Goal: Task Accomplishment & Management: Manage account settings

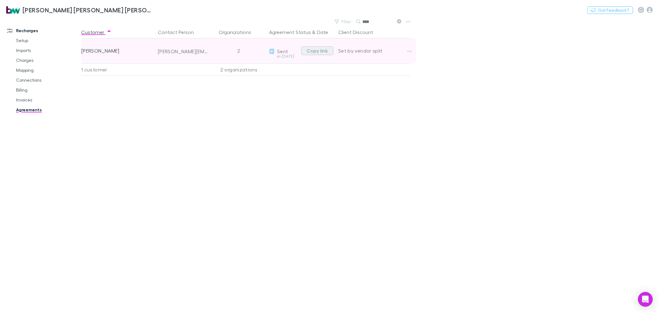
click at [323, 50] on button "Copy link" at bounding box center [317, 50] width 32 height 9
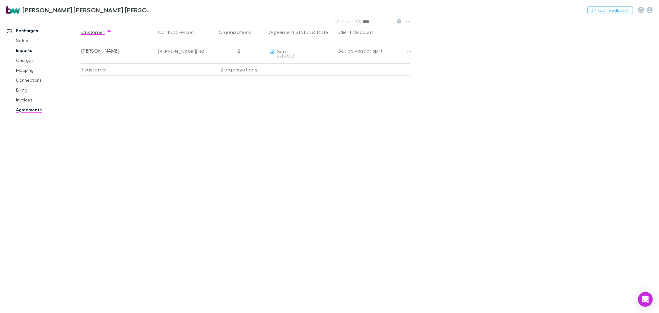
click at [23, 48] on link "Imports" at bounding box center [47, 50] width 75 height 10
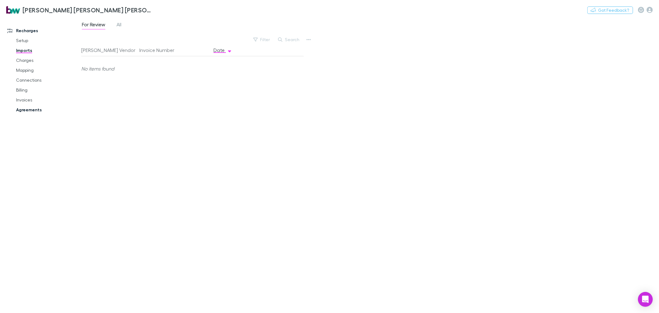
click at [28, 110] on link "Agreements" at bounding box center [47, 110] width 75 height 10
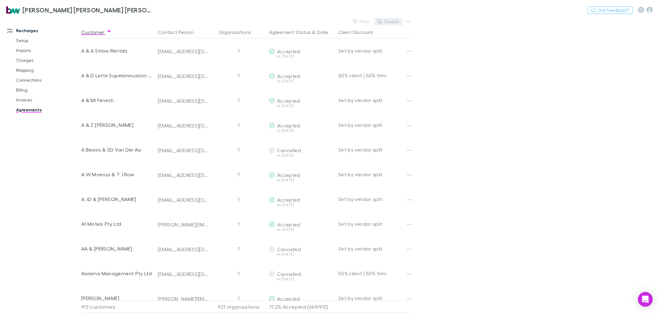
click at [390, 19] on button "Search" at bounding box center [389, 21] width 28 height 7
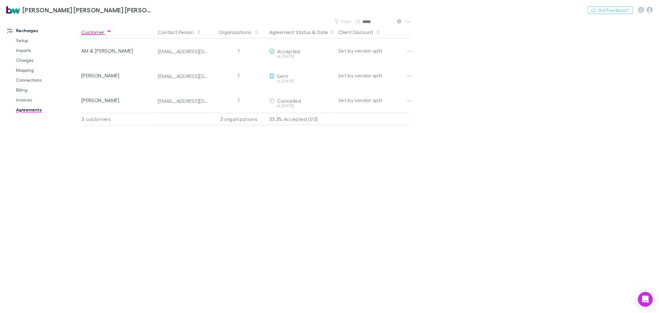
drag, startPoint x: 382, startPoint y: 23, endPoint x: 336, endPoint y: 28, distance: 46.3
click at [336, 27] on main "Filter Search ***** Customer Contact Person Organizations Agreement Status & Da…" at bounding box center [370, 164] width 578 height 295
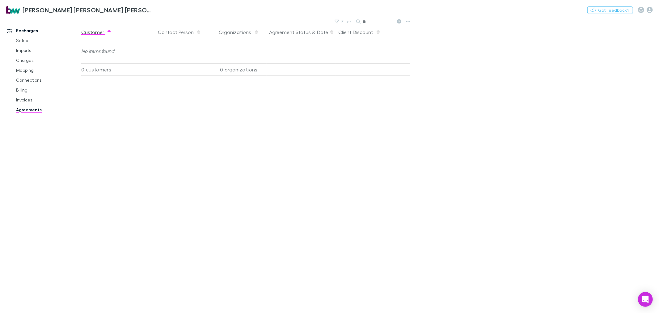
type input "*"
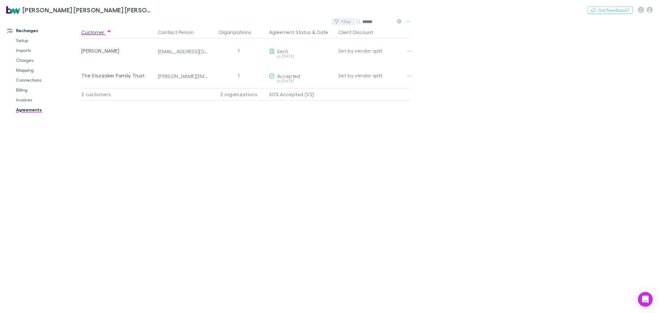
drag, startPoint x: 371, startPoint y: 23, endPoint x: 346, endPoint y: 23, distance: 24.4
click at [346, 23] on div "Filter Search ******" at bounding box center [368, 21] width 72 height 9
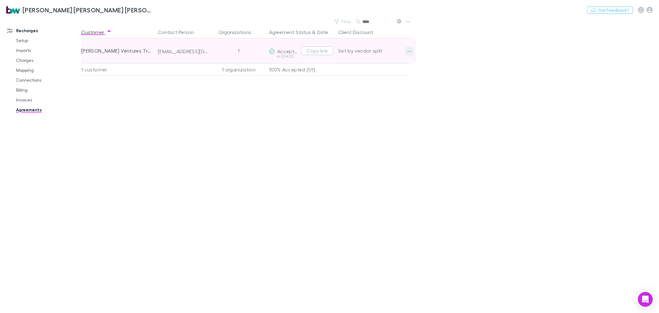
type input "****"
click at [407, 51] on icon "button" at bounding box center [409, 51] width 4 height 1
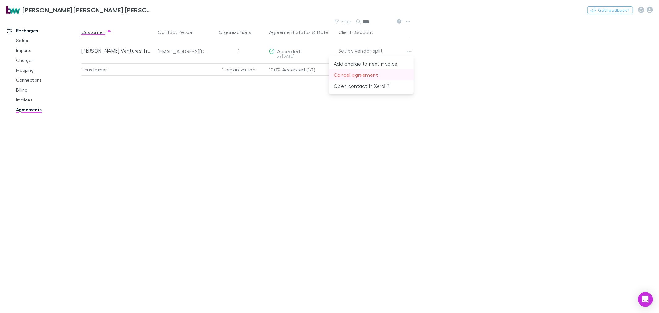
click at [358, 75] on p "Cancel agreement" at bounding box center [371, 74] width 75 height 7
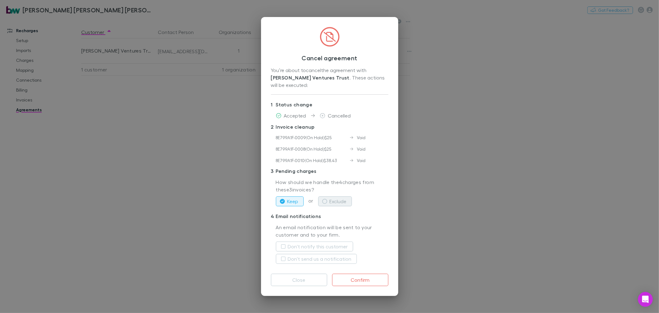
click at [342, 200] on button "Exclude" at bounding box center [335, 201] width 34 height 10
click at [322, 245] on label "Don't notify this customer" at bounding box center [318, 246] width 60 height 7
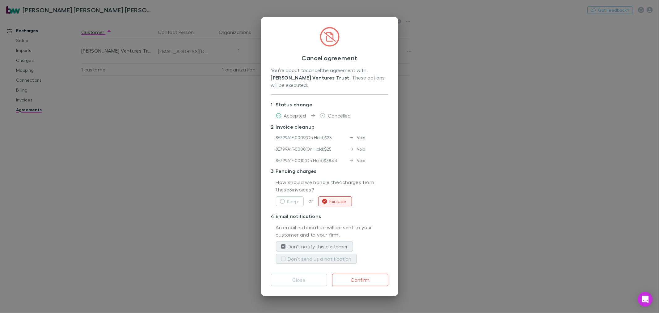
click at [322, 256] on label "Don't send us a notification" at bounding box center [320, 258] width 64 height 7
click at [369, 280] on button "Confirm" at bounding box center [360, 280] width 56 height 12
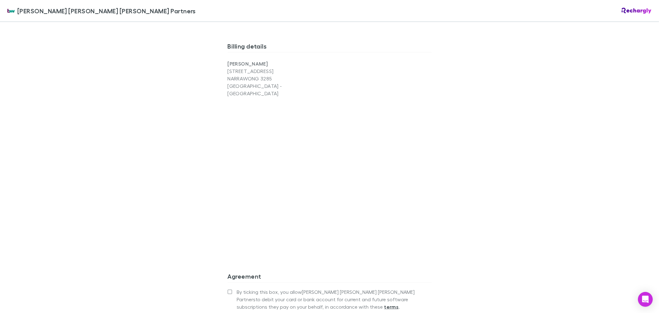
scroll to position [710, 0]
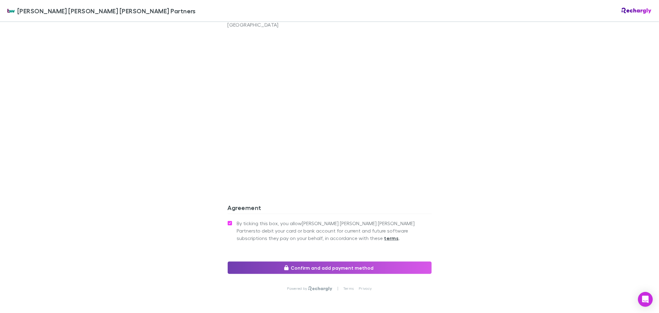
click at [276, 261] on button "Confirm and add payment method" at bounding box center [330, 267] width 204 height 12
